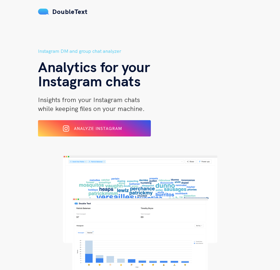
click at [95, 125] on div "Analyze Instagram" at bounding box center [94, 128] width 92 height 9
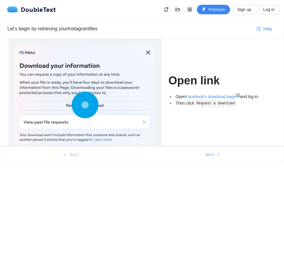
click at [209, 153] on span "Next" at bounding box center [210, 154] width 9 height 7
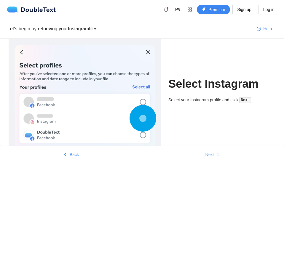
click at [213, 151] on button "Next" at bounding box center [213, 155] width 142 height 10
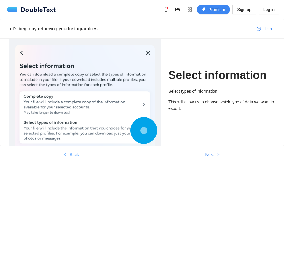
click at [69, 151] on button "Back" at bounding box center [71, 155] width 142 height 10
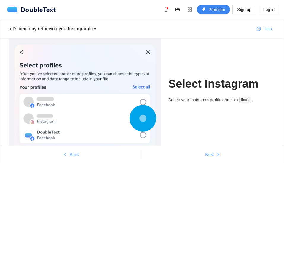
click at [69, 151] on button "Back" at bounding box center [71, 155] width 142 height 10
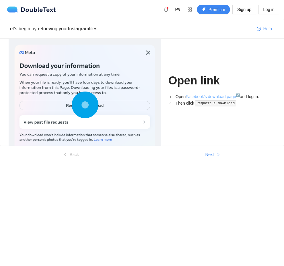
click at [224, 96] on link "Facebook's download page ↗" at bounding box center [213, 96] width 54 height 5
